Goal: Communication & Community: Answer question/provide support

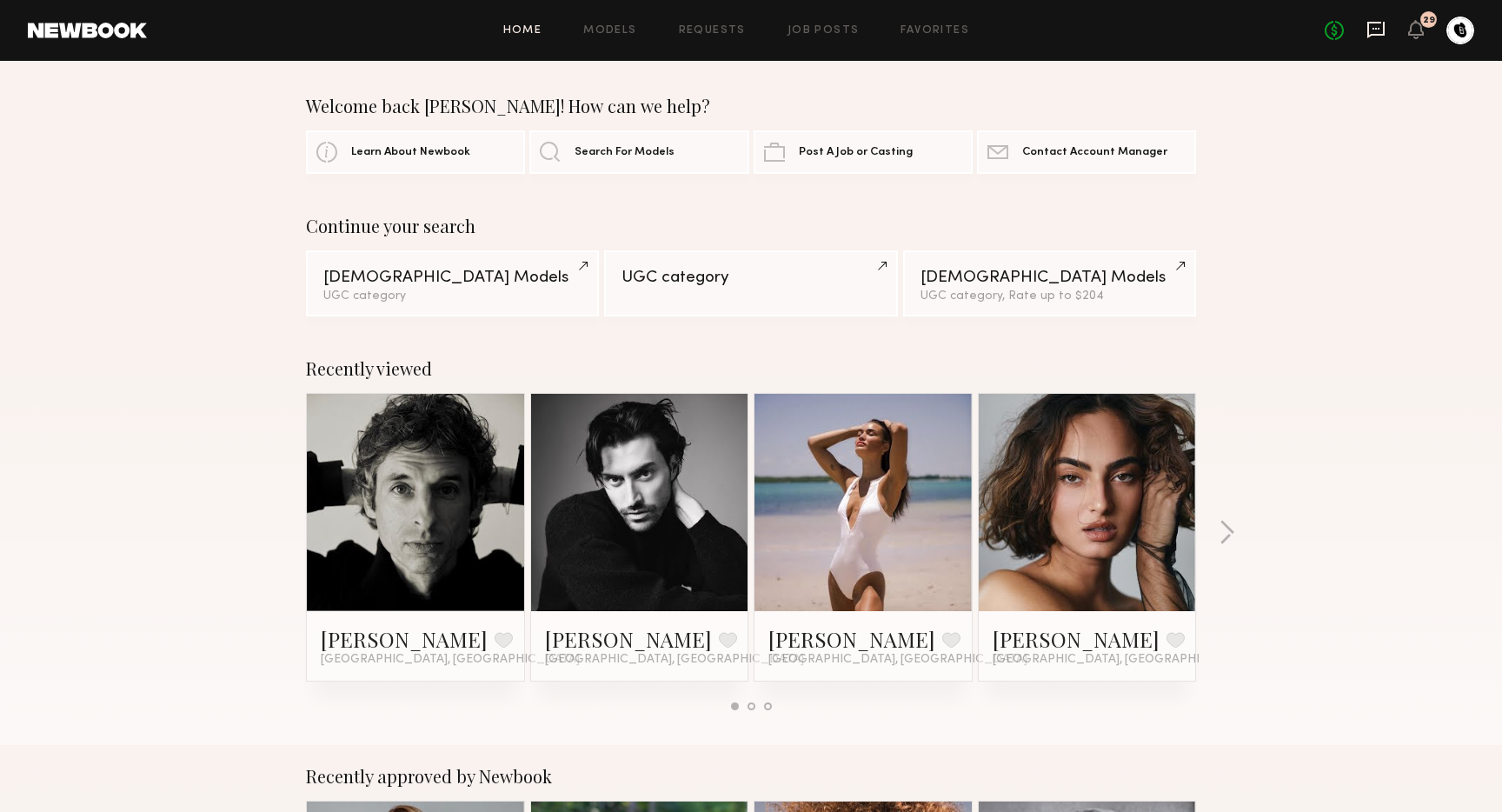
click at [1383, 35] on icon at bounding box center [1376, 30] width 18 height 17
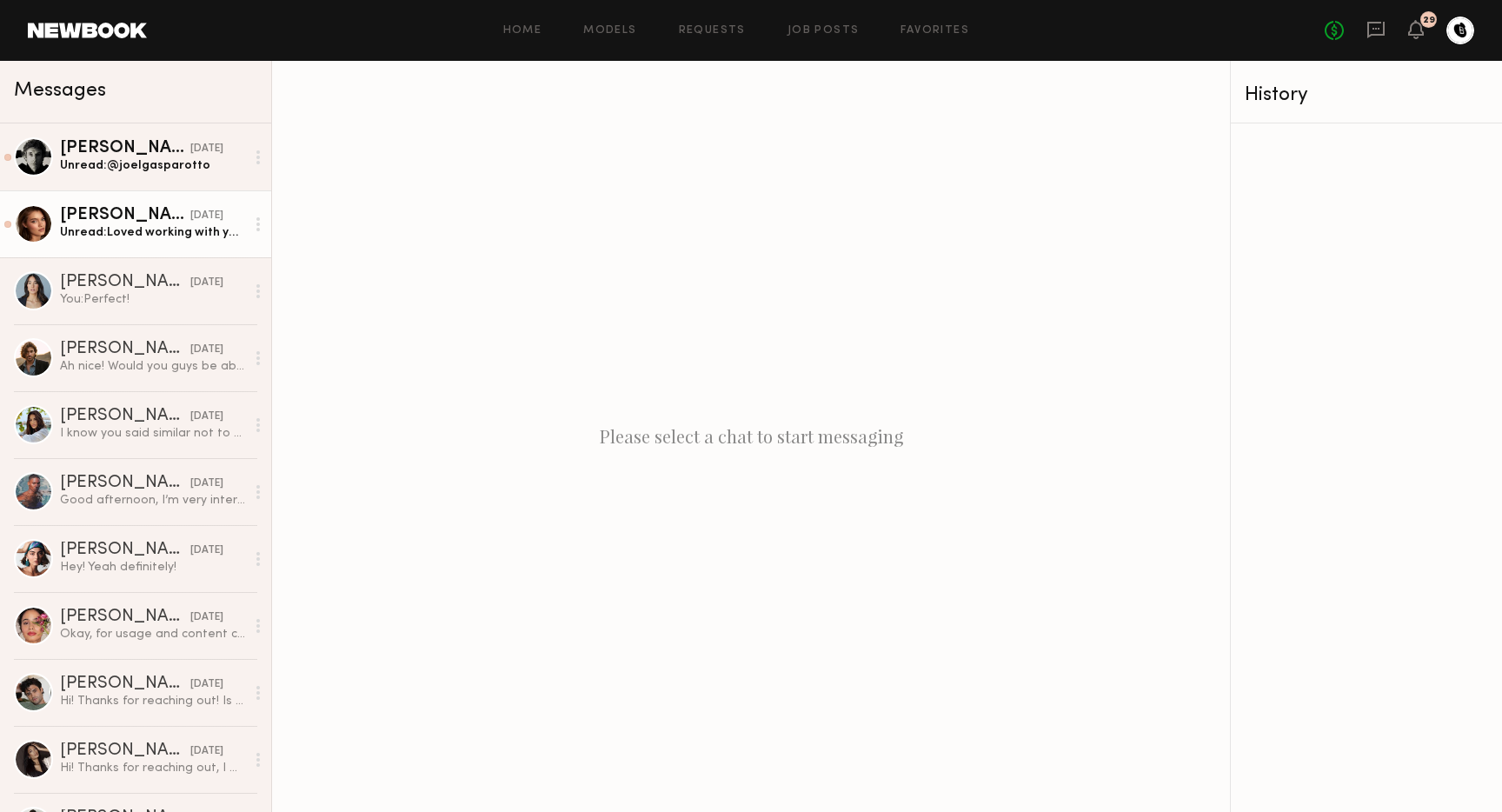
click at [190, 249] on link "[PERSON_NAME] [DATE] Unread: Loved working with you! Let me know if you need mo…" at bounding box center [136, 224] width 271 height 66
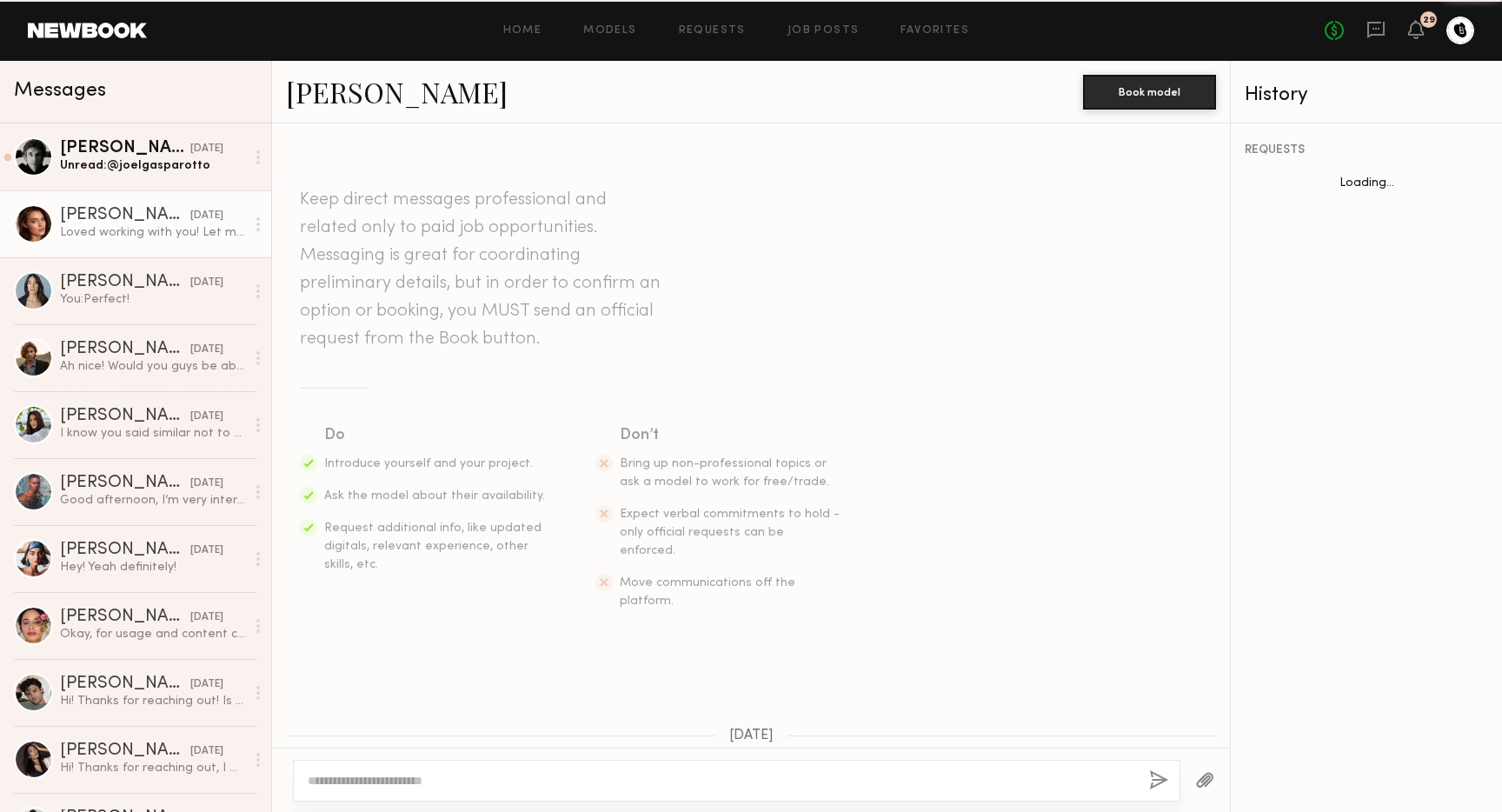
scroll to position [1694, 0]
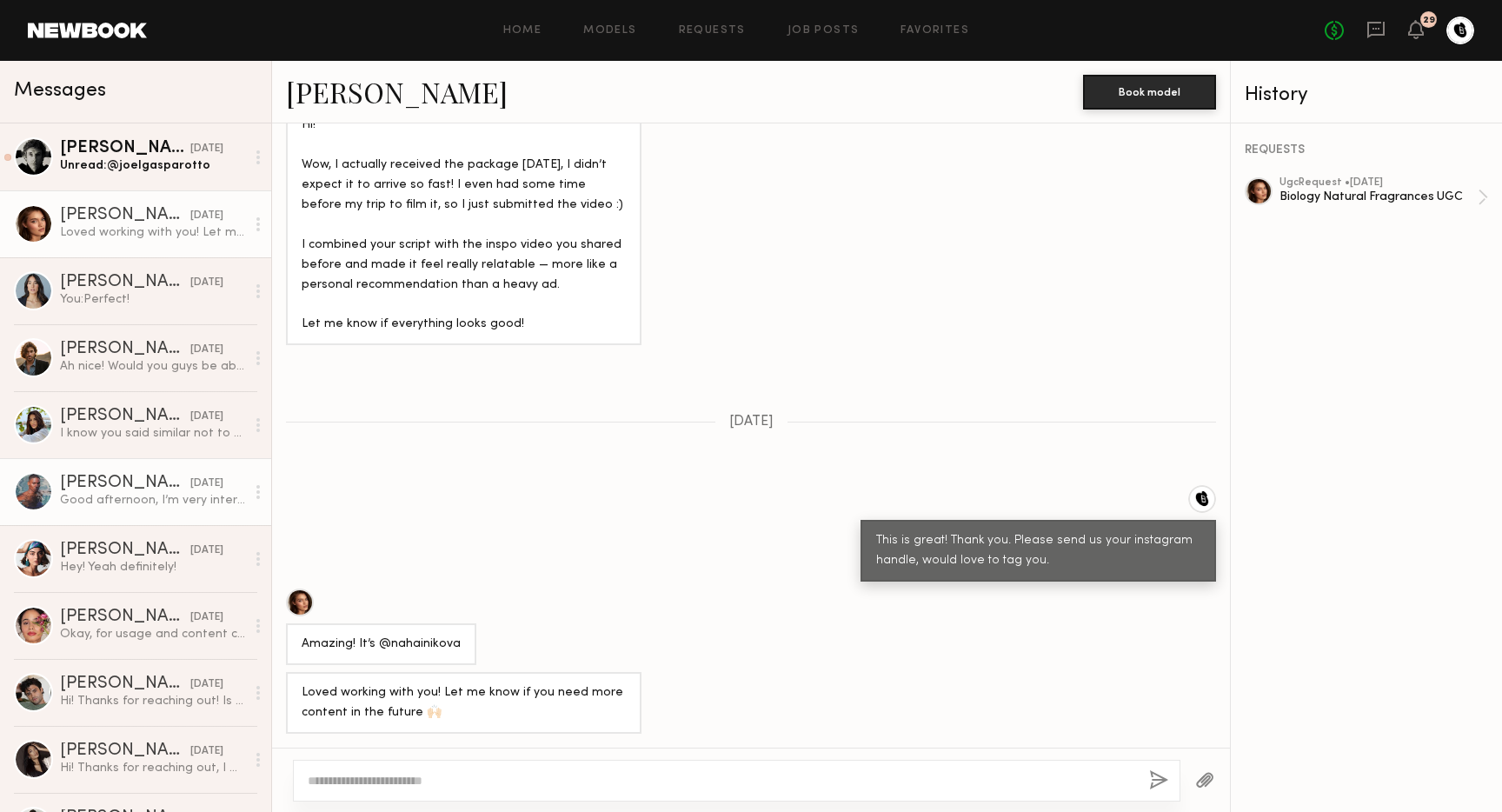
click at [132, 496] on div "Good afternoon, I’m very interested in trying out your new parfum fragrance." at bounding box center [153, 500] width 186 height 17
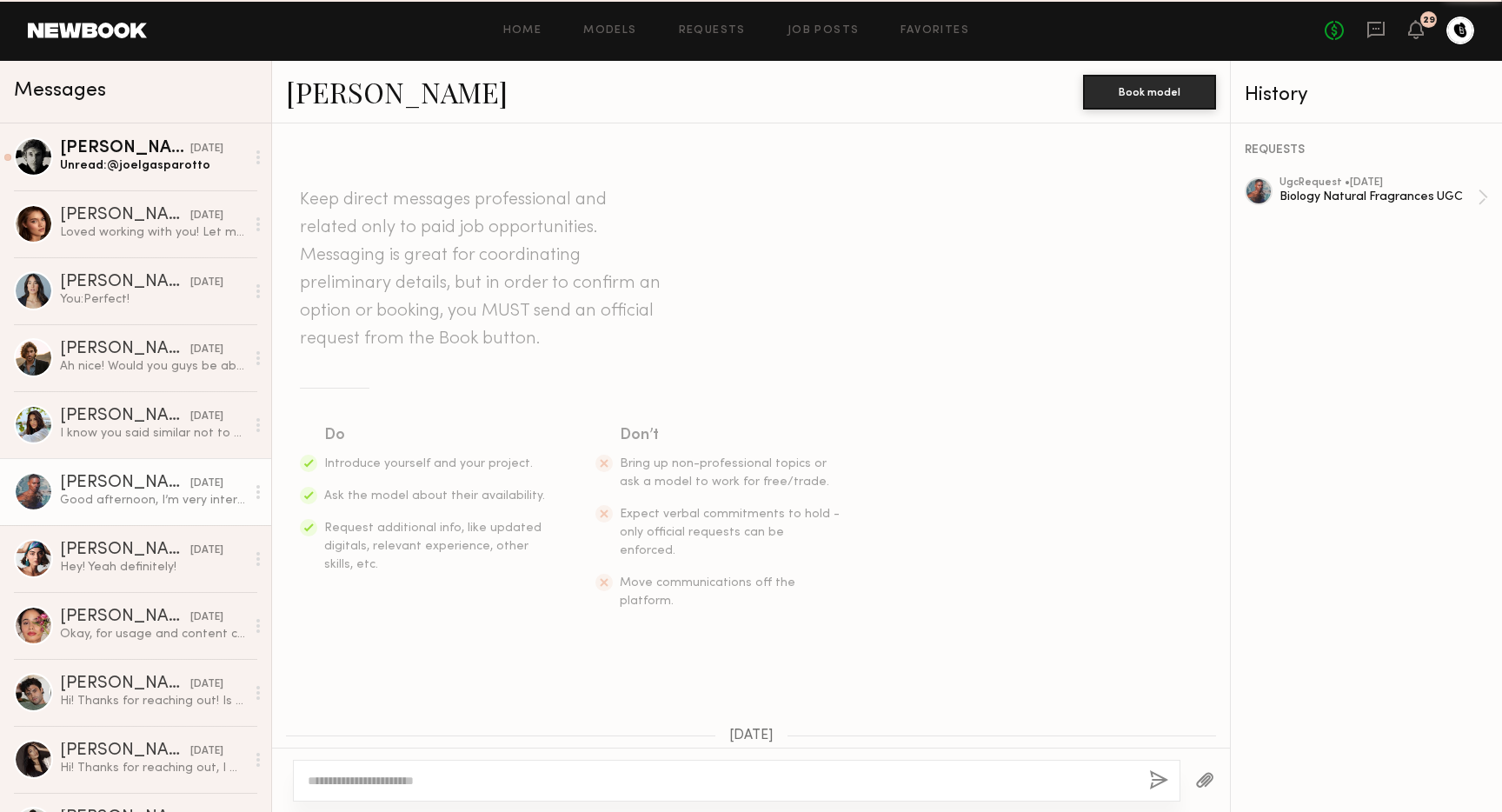
scroll to position [373, 0]
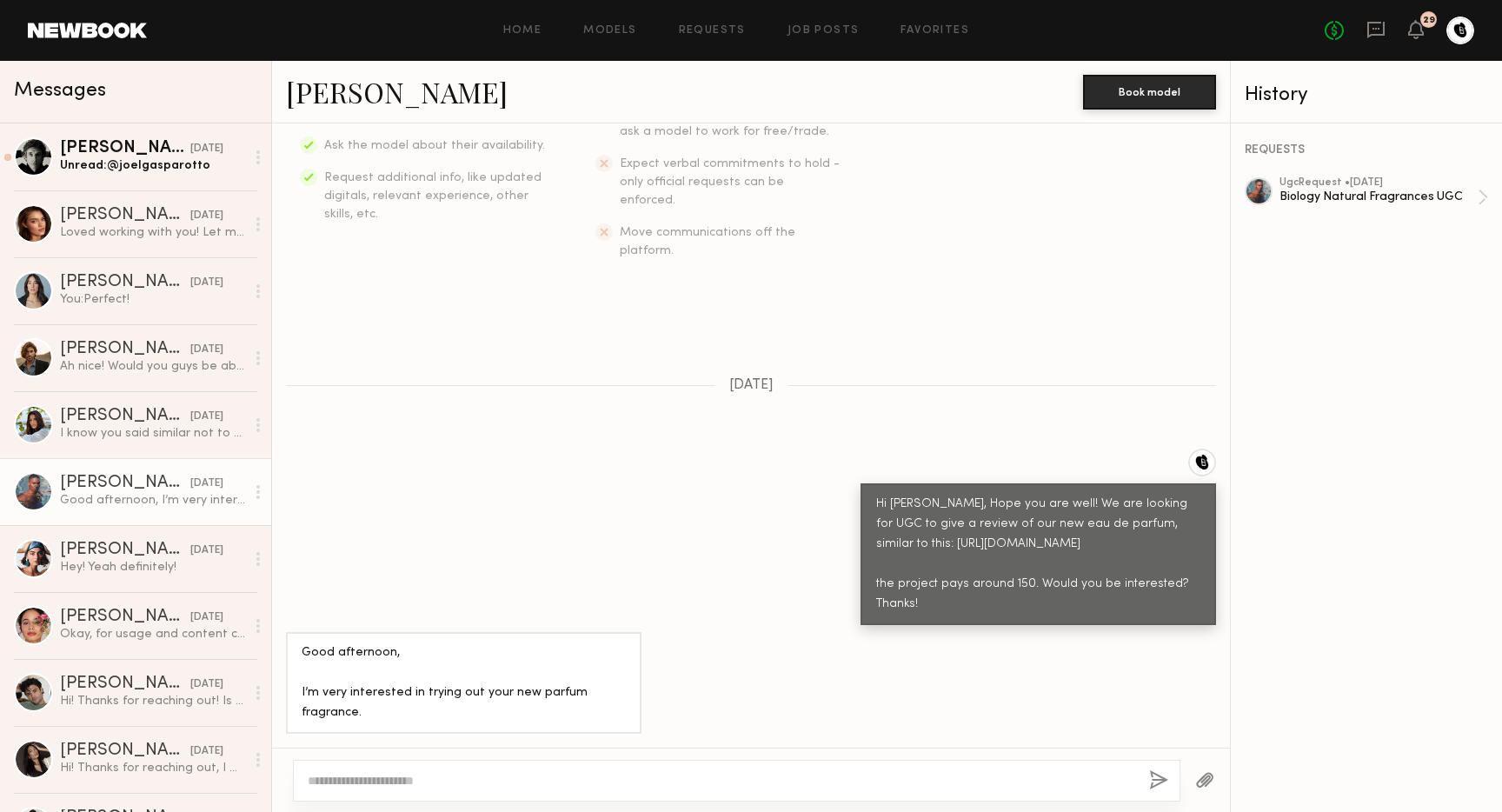
click at [488, 766] on div at bounding box center [737, 780] width 888 height 42
drag, startPoint x: 490, startPoint y: 778, endPoint x: 540, endPoint y: 725, distance: 72.9
click at [490, 778] on textarea at bounding box center [722, 780] width 828 height 18
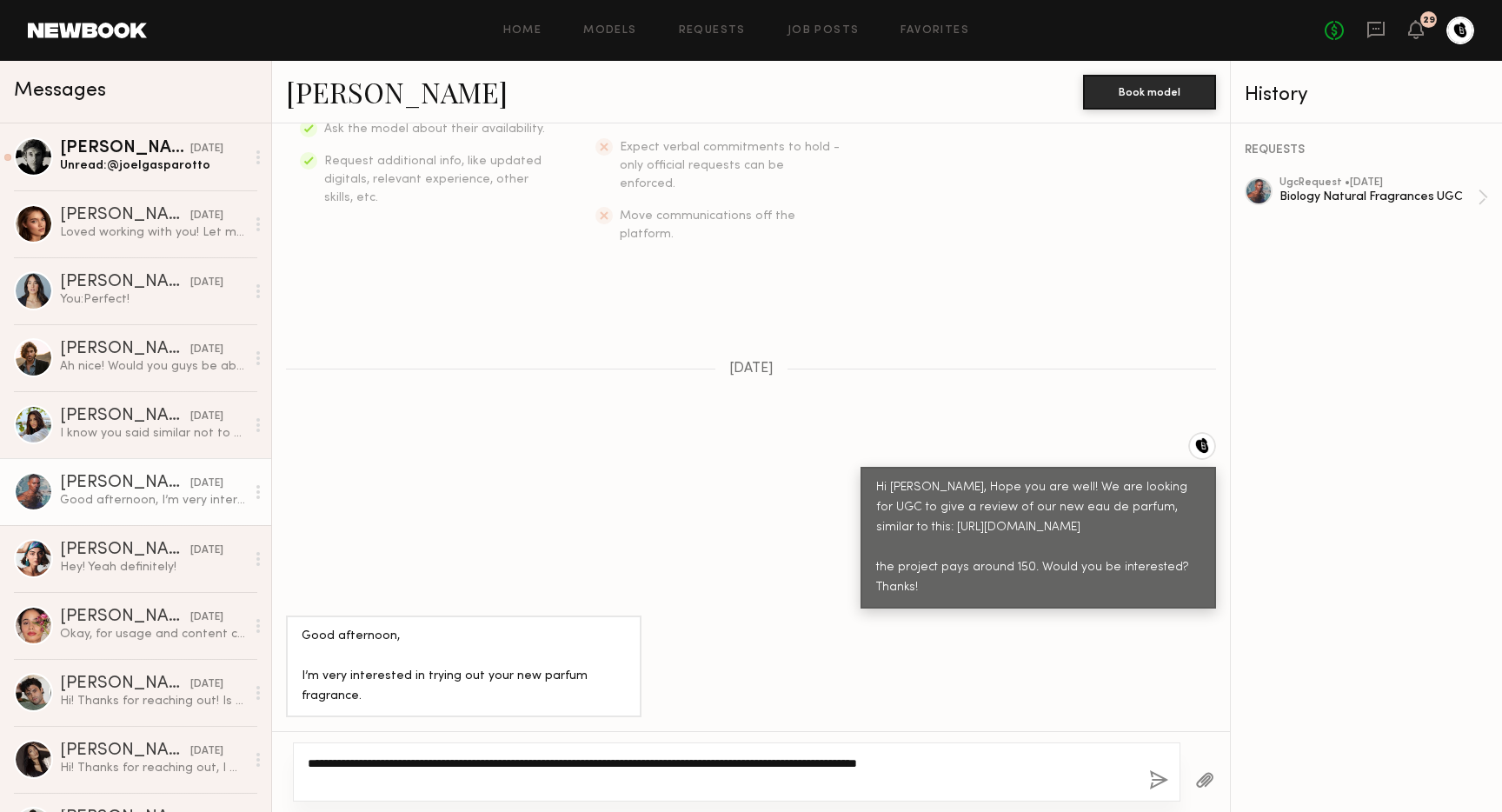
type textarea "**********"
click at [1157, 770] on button "button" at bounding box center [1159, 780] width 19 height 22
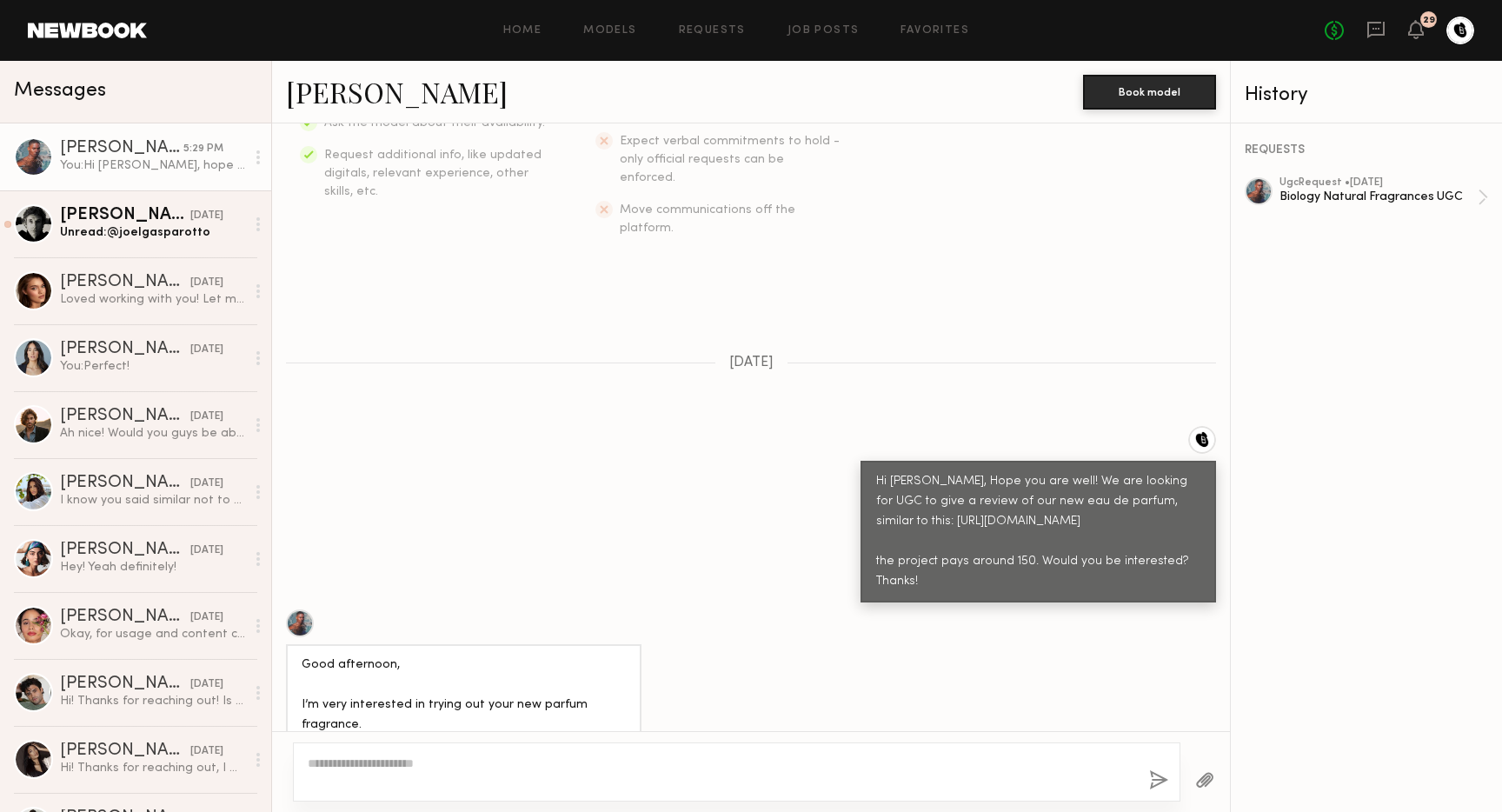
scroll to position [762, 0]
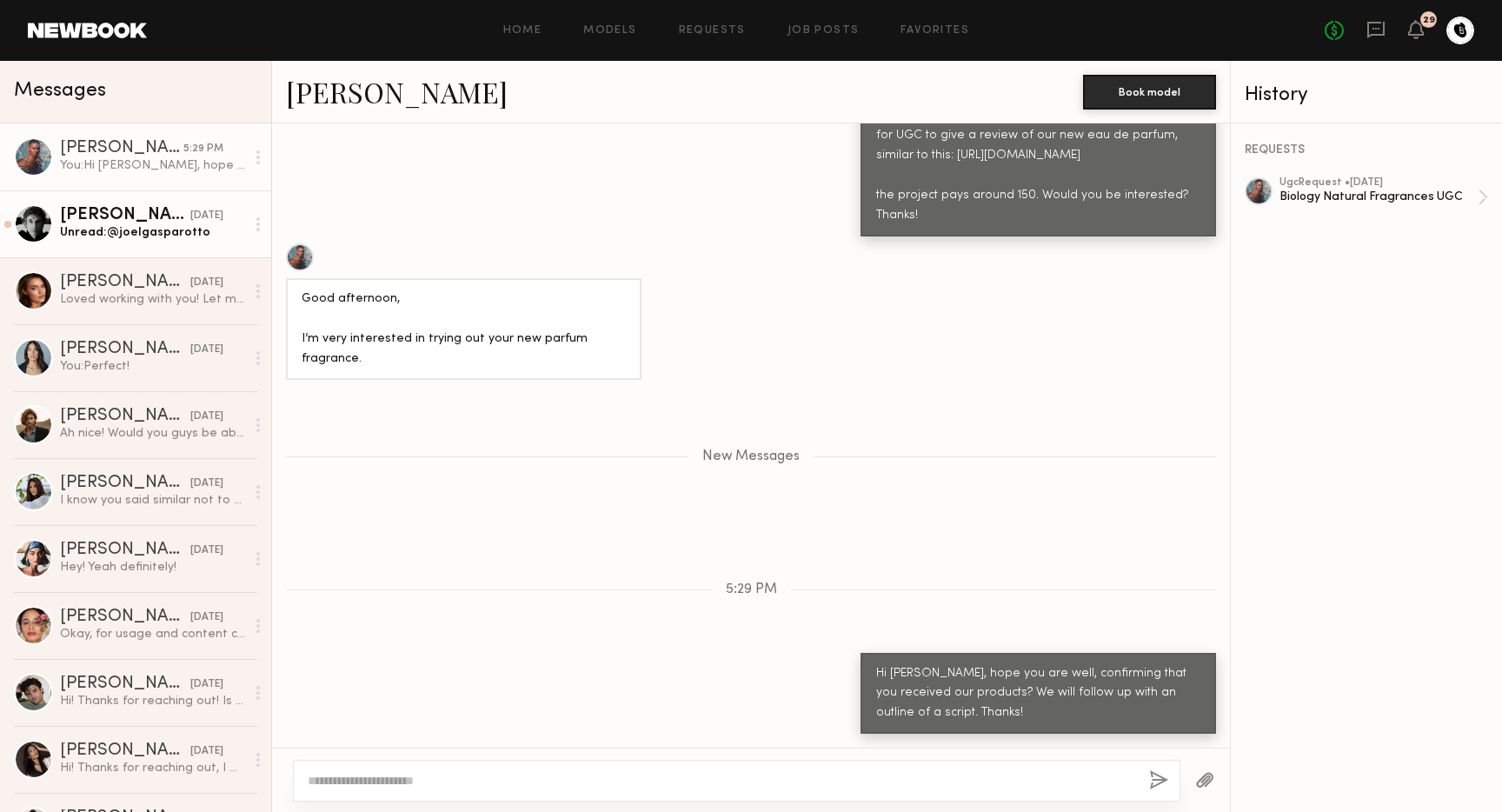
click at [114, 235] on div "Unread: @joelgasparotto" at bounding box center [153, 232] width 186 height 17
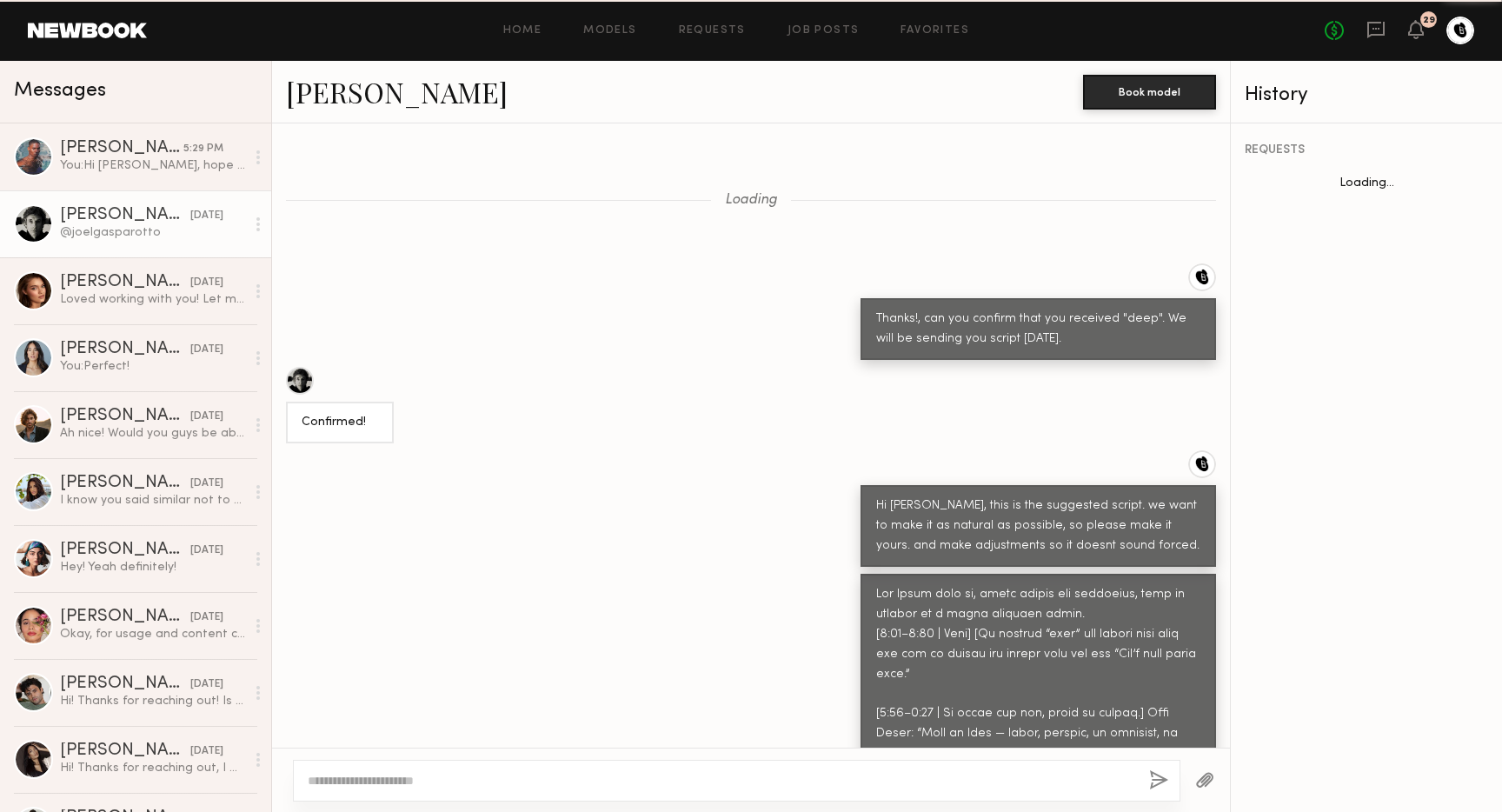
scroll to position [989, 0]
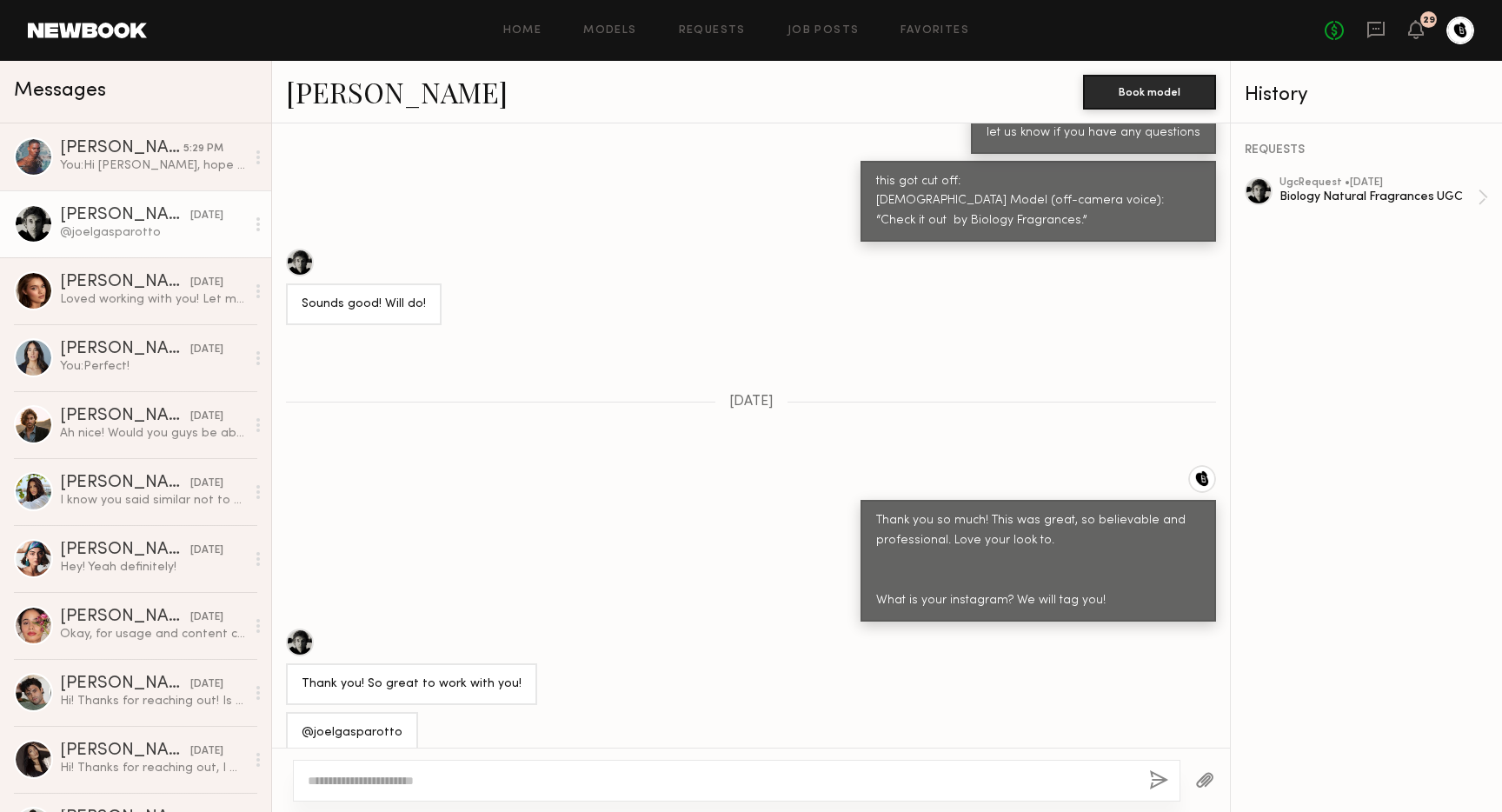
click at [379, 723] on div "@joelgasparotto" at bounding box center [352, 732] width 101 height 20
copy div "@joelgasparotto"
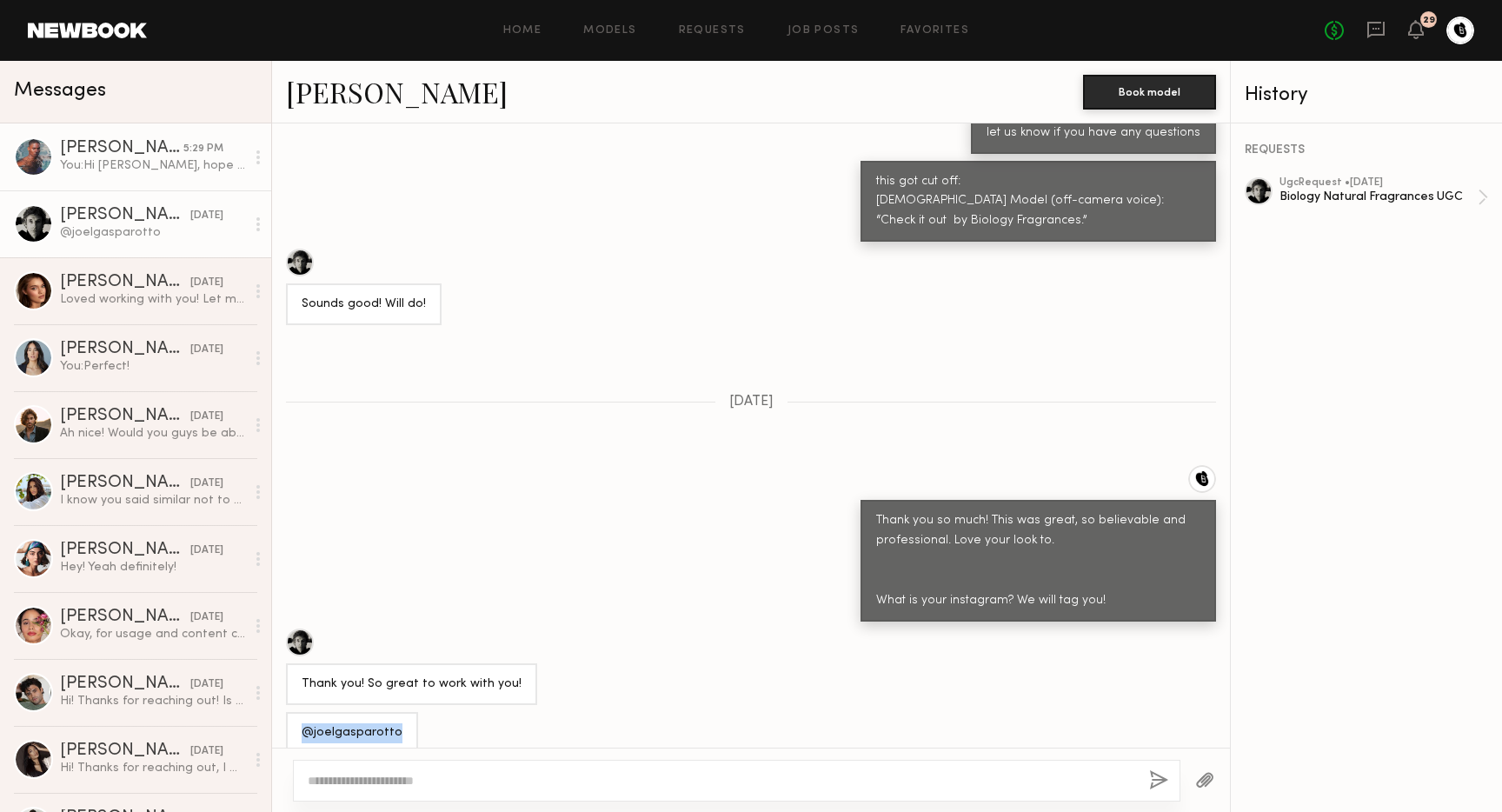
click at [125, 180] on link "[PERSON_NAME] 5:29 PM You: Hi [PERSON_NAME], hope you are well, confirming that…" at bounding box center [136, 157] width 271 height 66
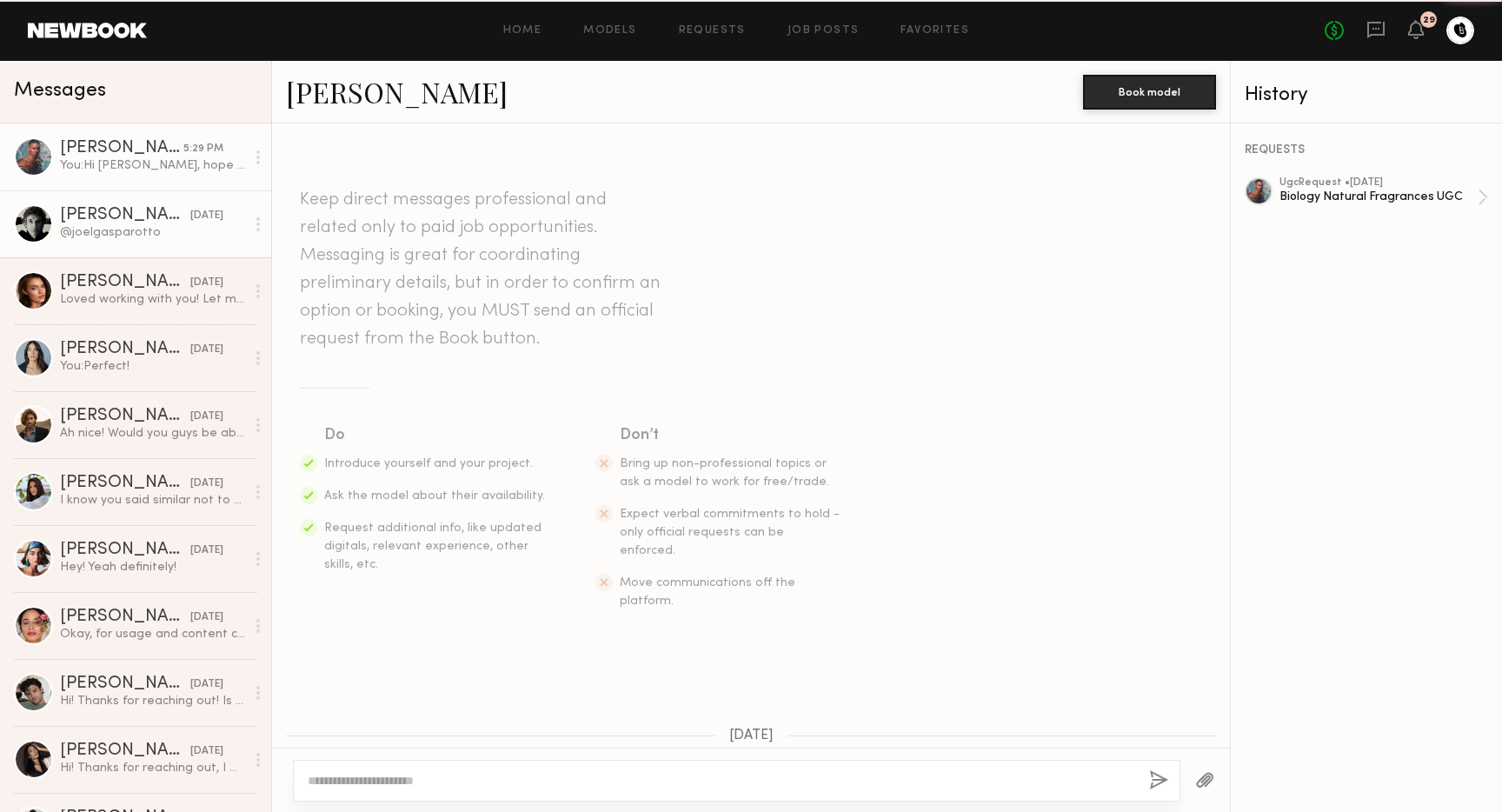
scroll to position [629, 0]
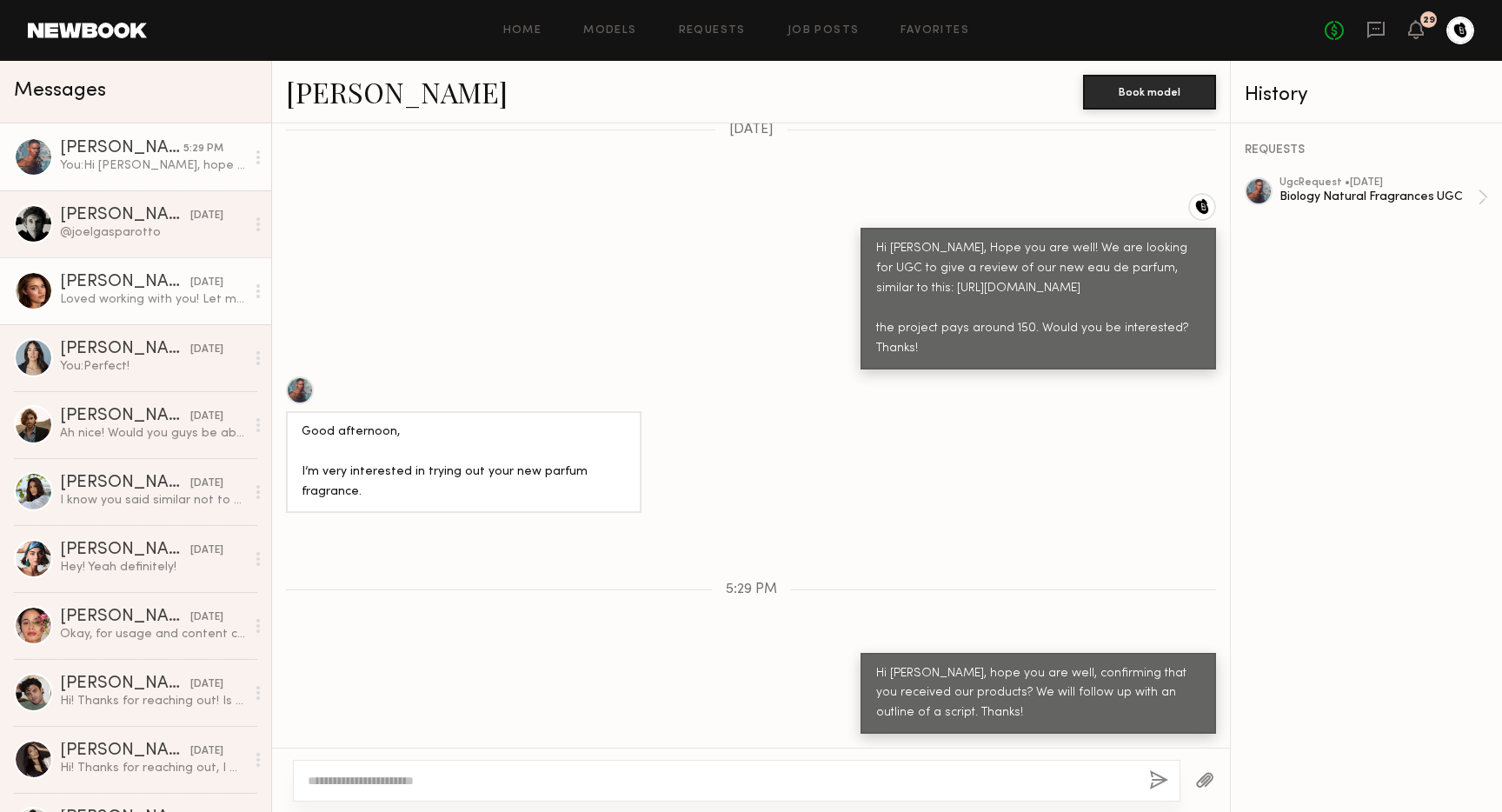
click at [123, 283] on div "[PERSON_NAME]" at bounding box center [125, 283] width 130 height 18
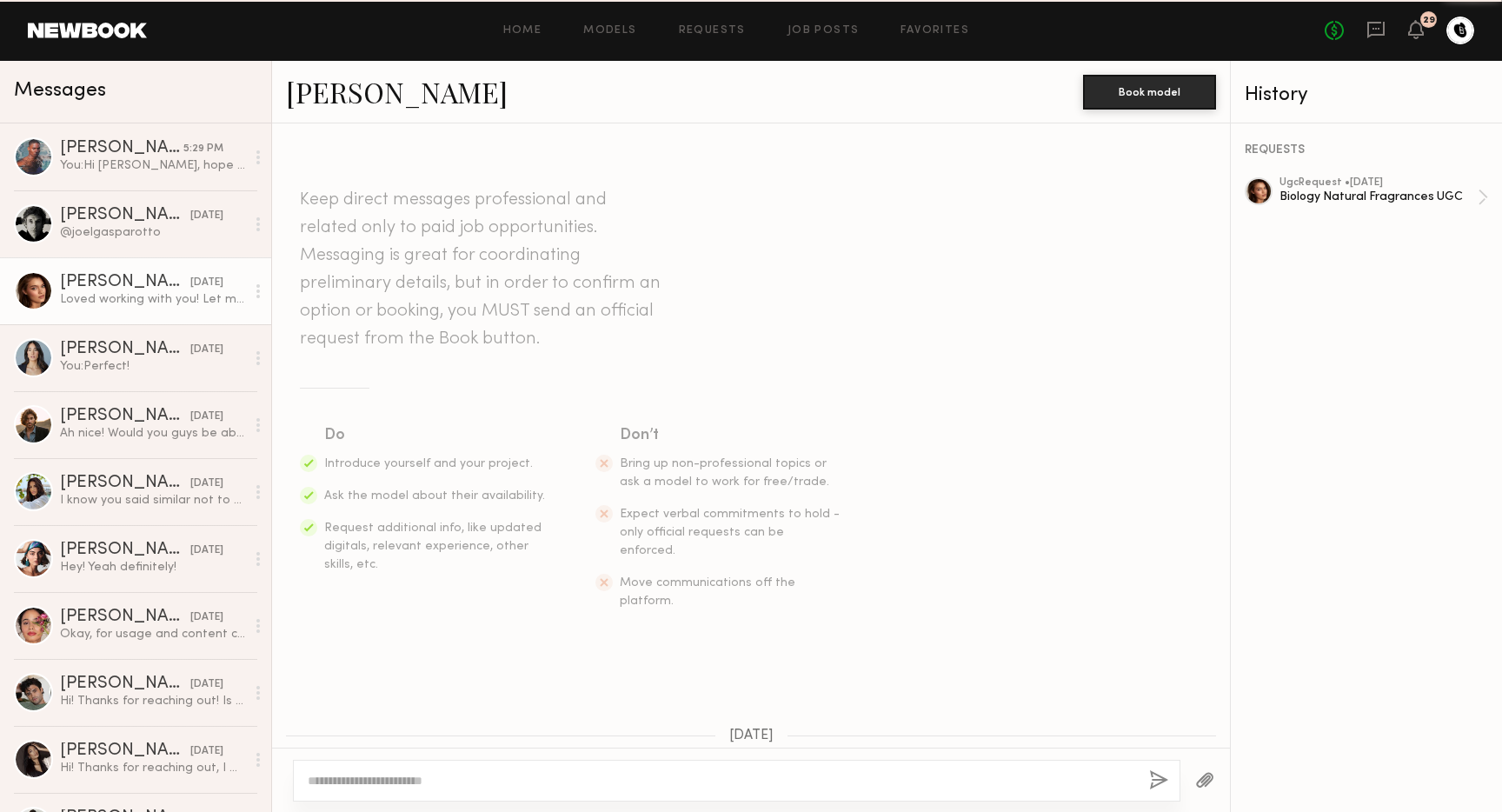
scroll to position [1694, 0]
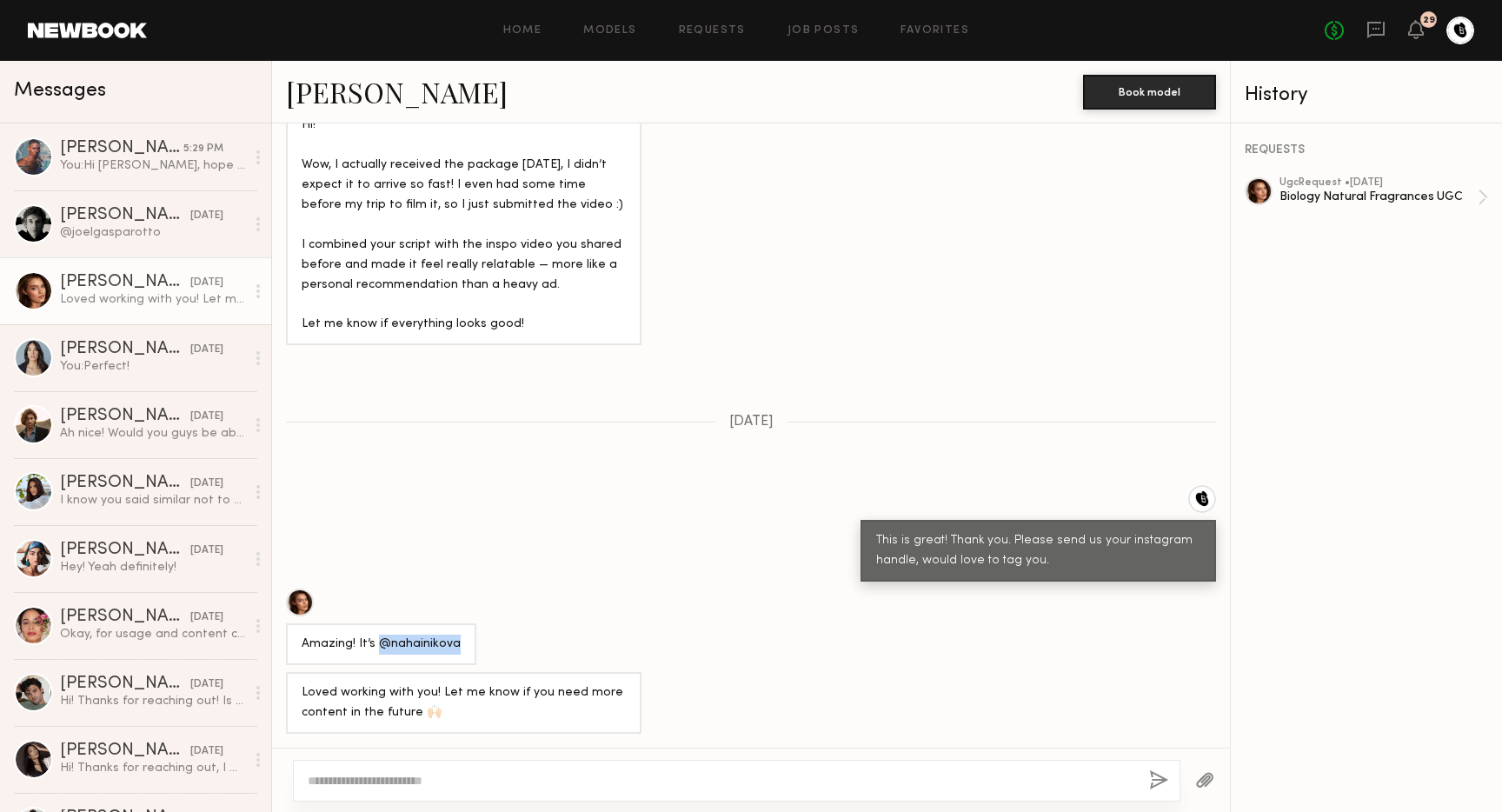
drag, startPoint x: 377, startPoint y: 643, endPoint x: 453, endPoint y: 645, distance: 76.0
click at [453, 645] on div "Amazing! It’s @nahainikova" at bounding box center [382, 644] width 159 height 20
copy div "@nahainikova"
